Goal: Information Seeking & Learning: Understand process/instructions

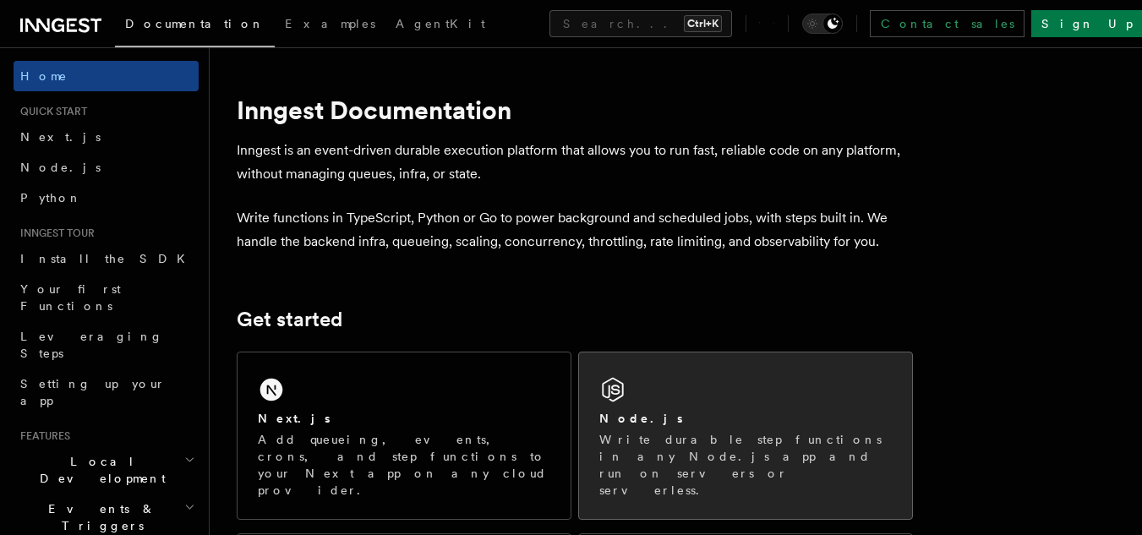
click at [780, 422] on div "Node.js" at bounding box center [746, 419] width 293 height 18
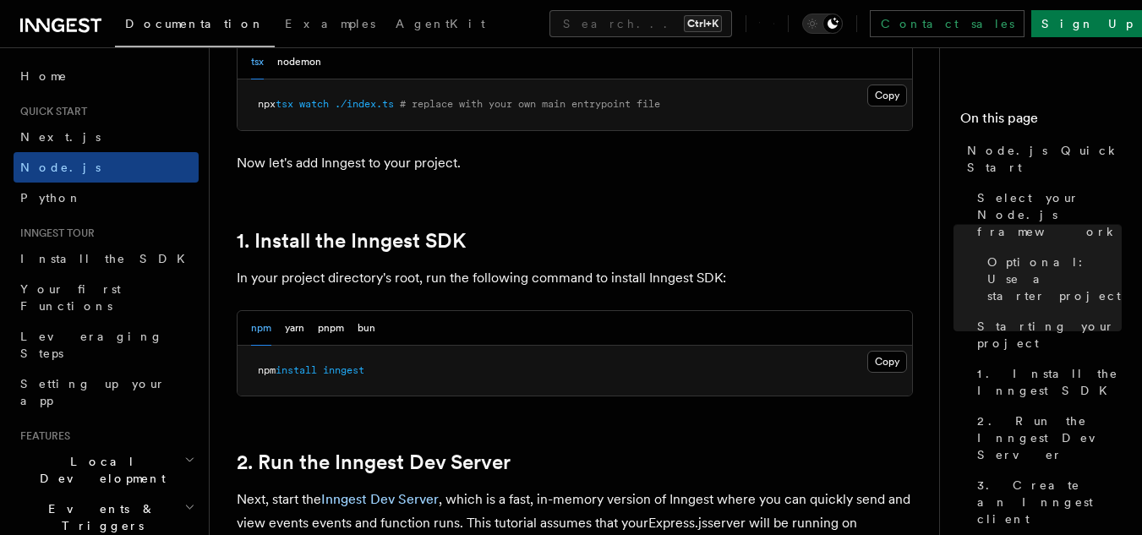
scroll to position [1015, 0]
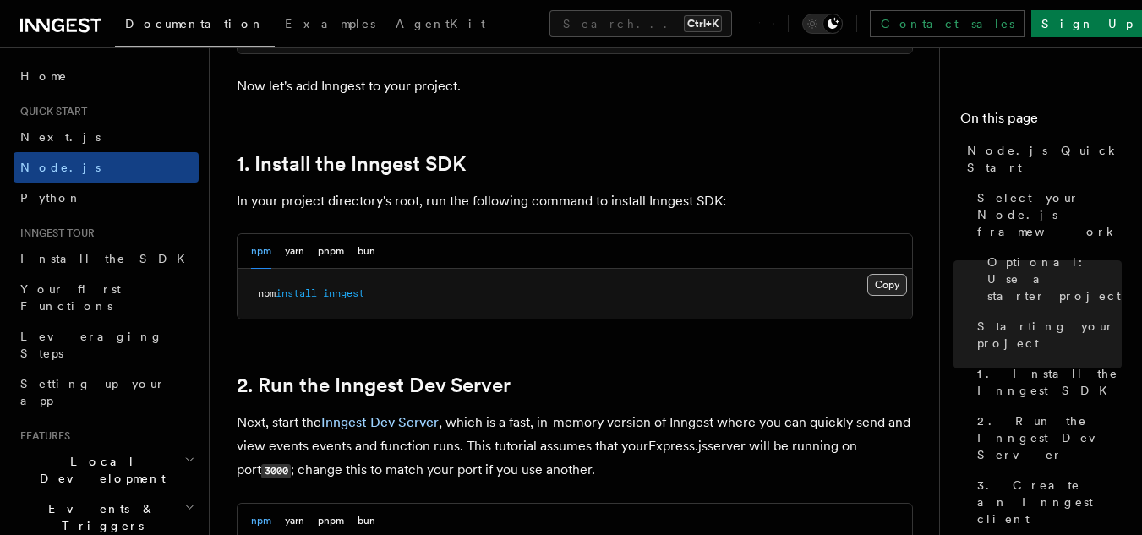
click at [890, 283] on button "Copy Copied" at bounding box center [888, 285] width 40 height 22
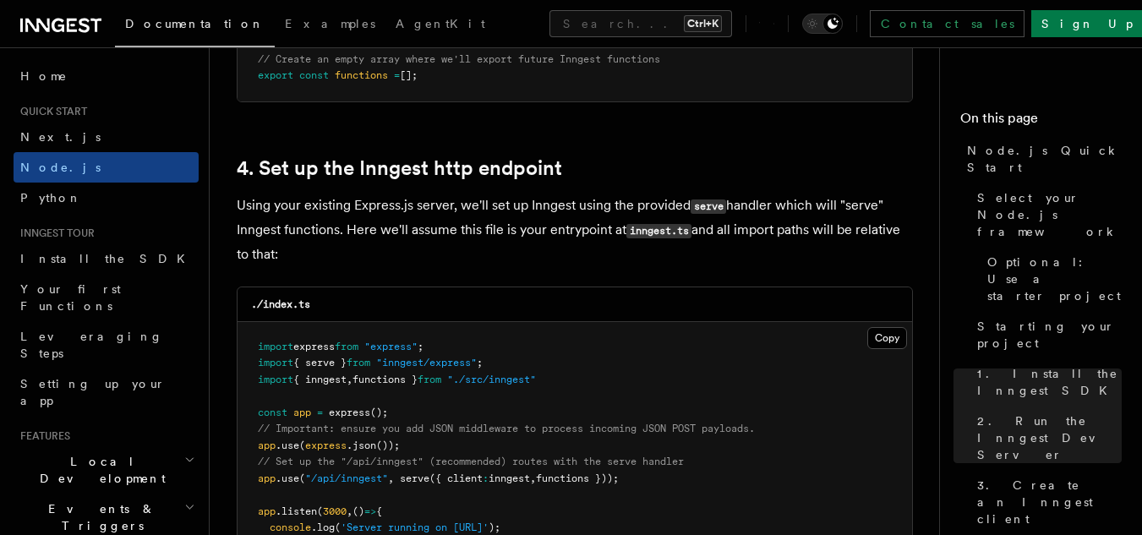
scroll to position [2283, 0]
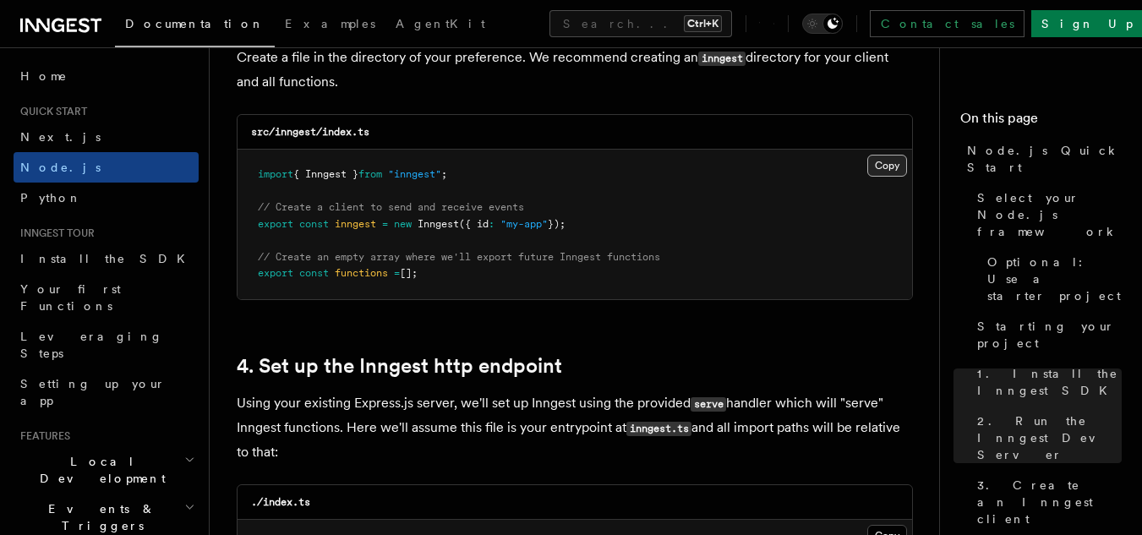
click at [884, 173] on button "Copy Copied" at bounding box center [888, 166] width 40 height 22
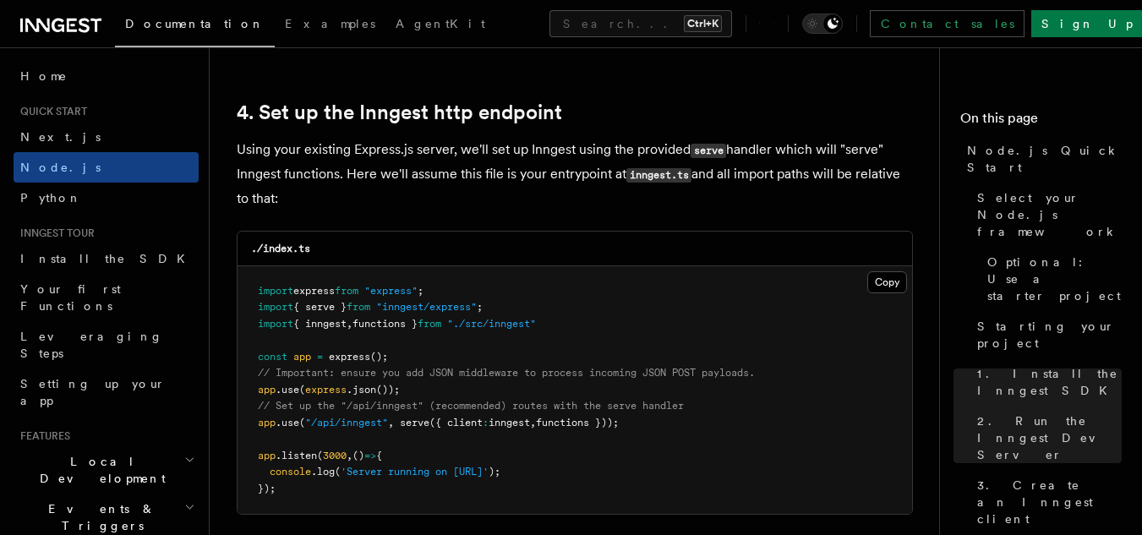
scroll to position [2621, 0]
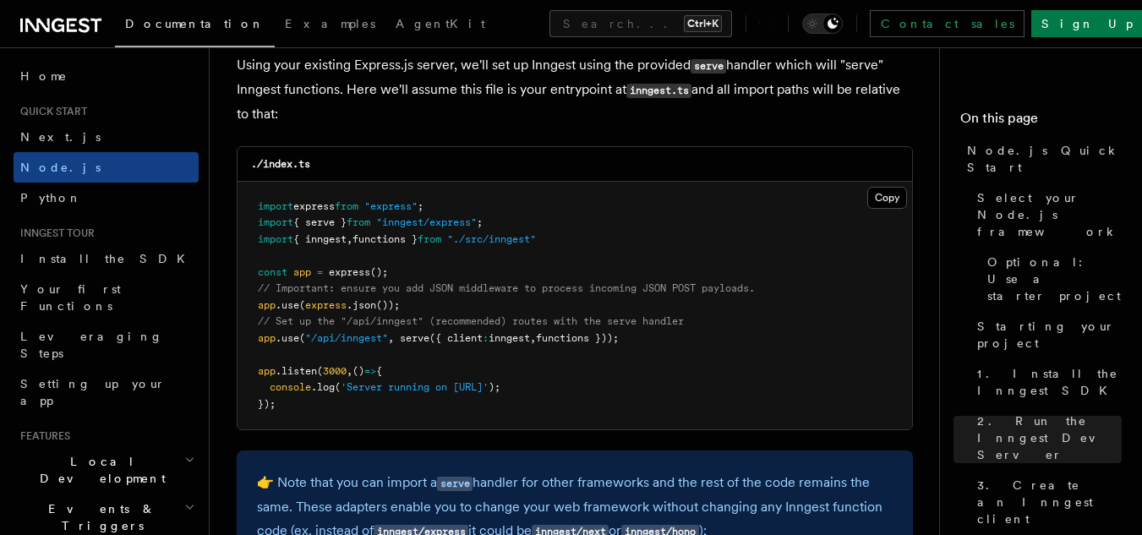
drag, startPoint x: 638, startPoint y: 341, endPoint x: 255, endPoint y: 335, distance: 383.1
click at [255, 335] on pre "import express from "express" ; import { serve } from "inngest/express" ; impor…" at bounding box center [575, 306] width 675 height 249
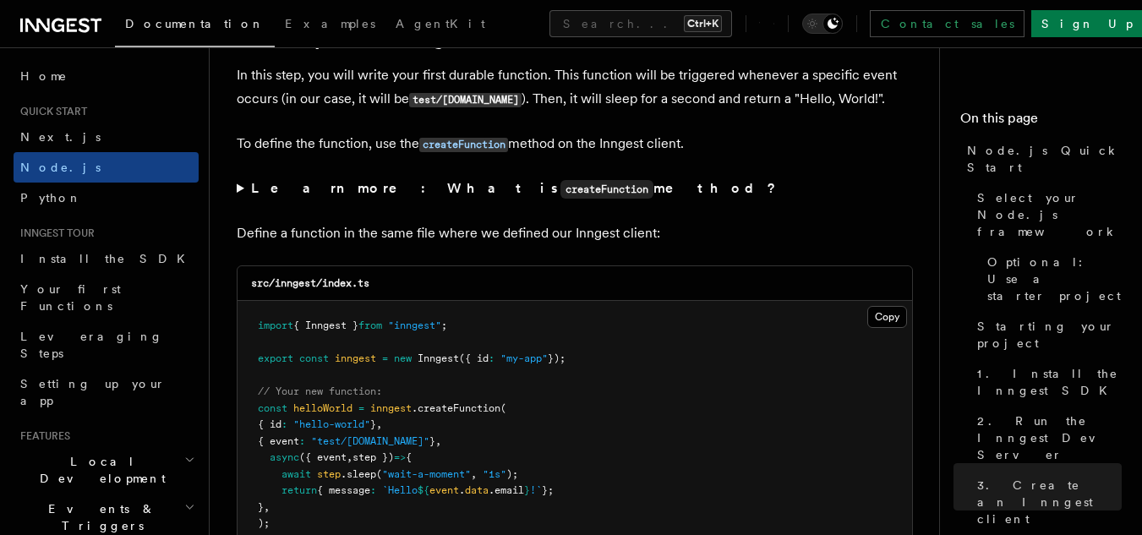
scroll to position [3298, 0]
